Goal: Transaction & Acquisition: Purchase product/service

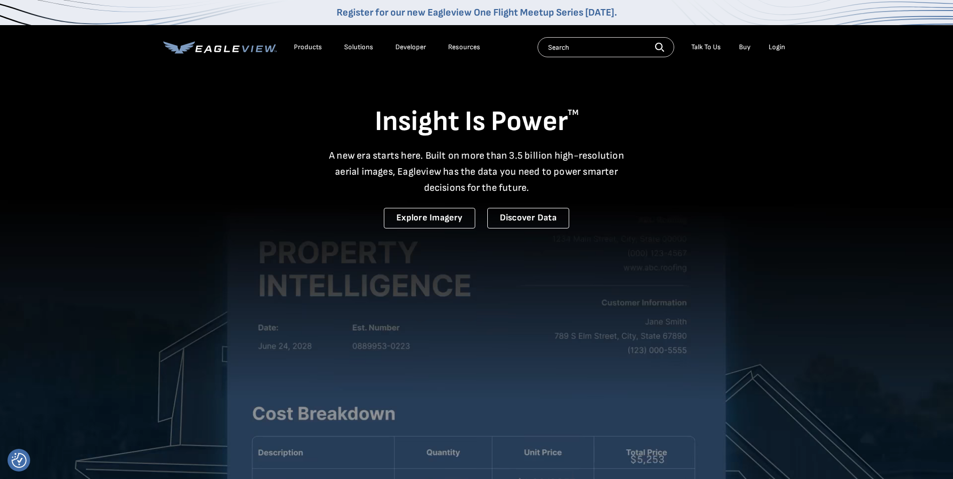
click at [782, 48] on div "Login" at bounding box center [776, 47] width 17 height 9
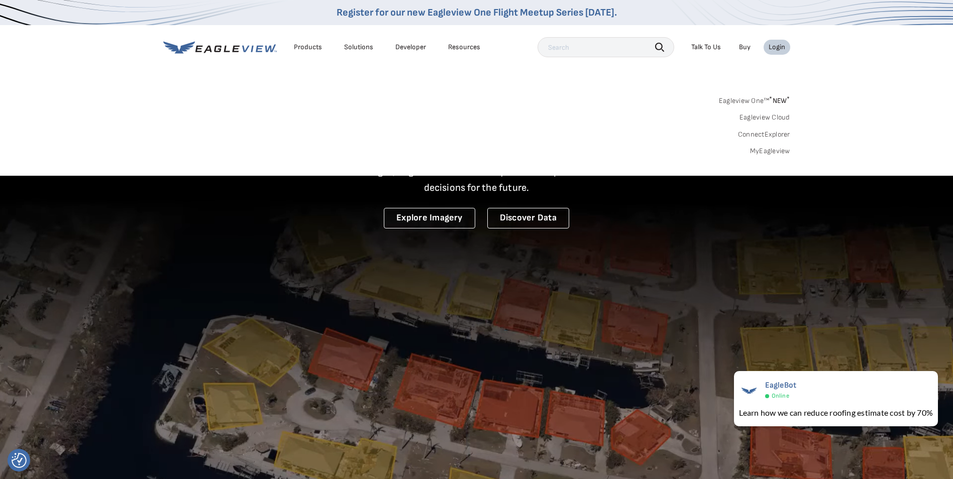
click at [764, 151] on link "MyEagleview" at bounding box center [770, 151] width 40 height 9
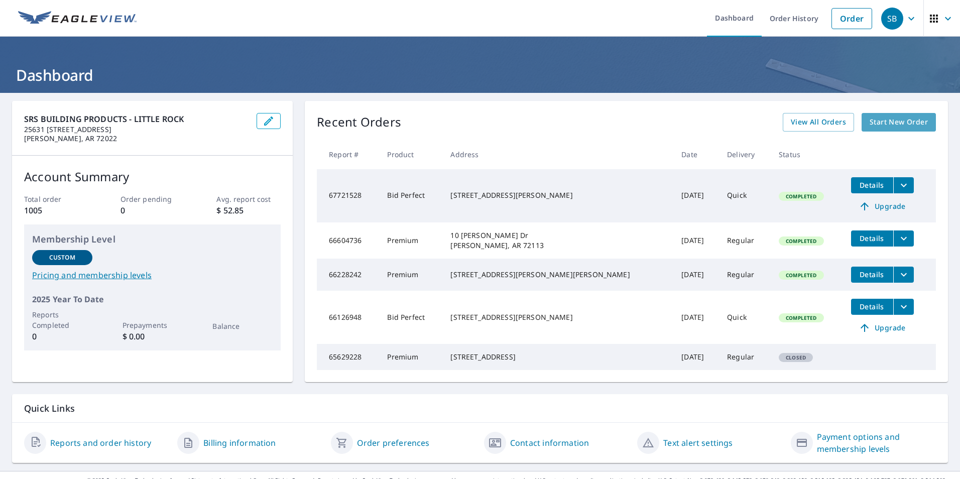
click at [882, 125] on span "Start New Order" at bounding box center [899, 122] width 58 height 13
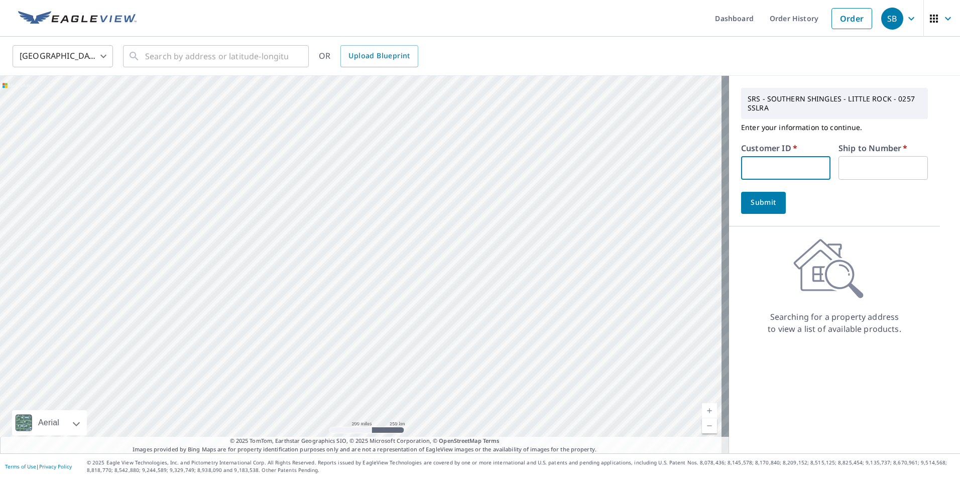
click at [763, 177] on input "text" at bounding box center [785, 168] width 89 height 24
paste input "S065435"
type input "S065435"
click at [853, 171] on input "text" at bounding box center [883, 168] width 89 height 24
type input "1"
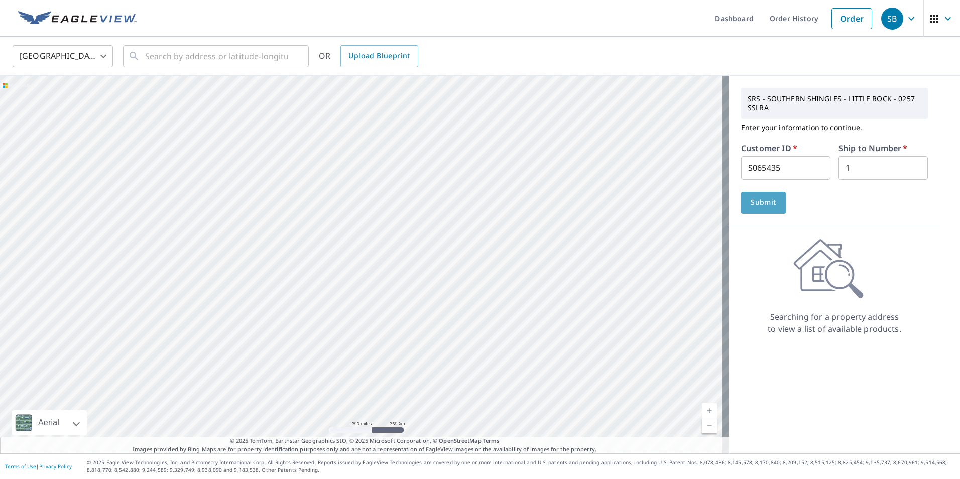
click at [749, 199] on span "Submit" at bounding box center [763, 202] width 29 height 13
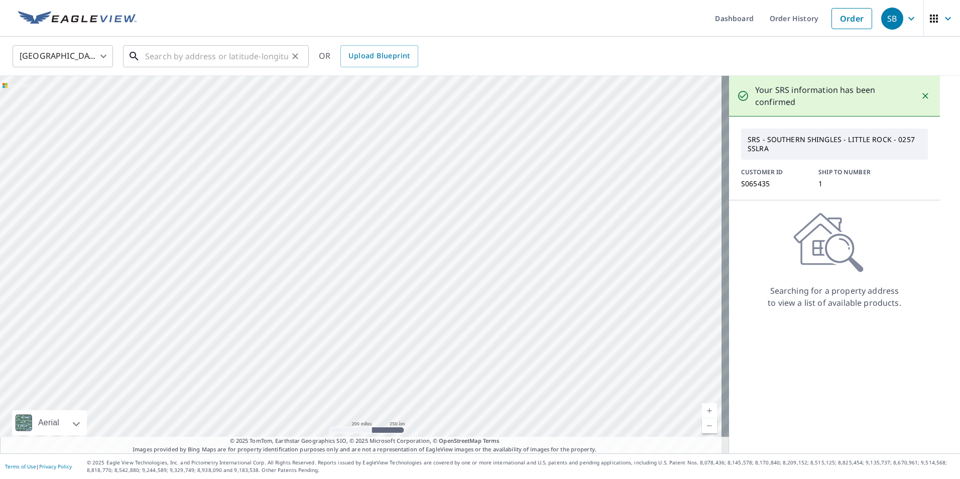
click at [214, 64] on input "text" at bounding box center [216, 56] width 143 height 28
